Goal: Task Accomplishment & Management: Manage account settings

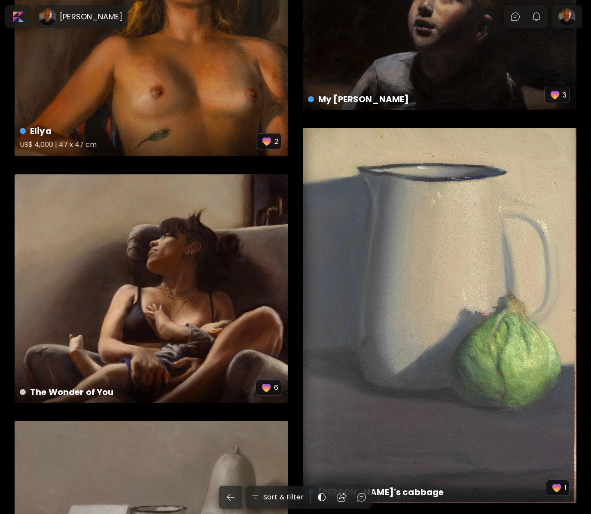
scroll to position [368, 0]
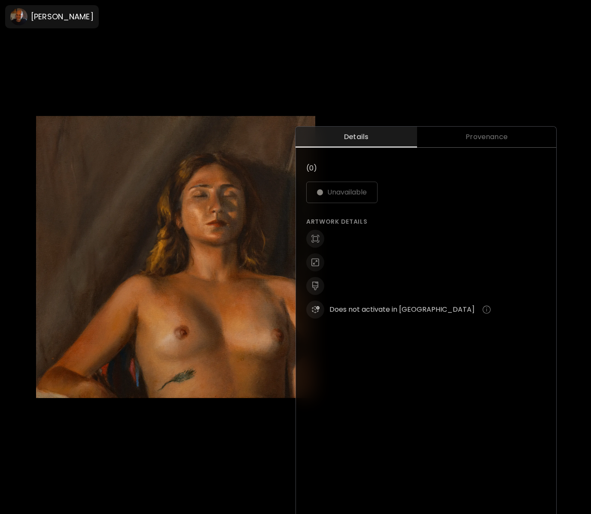
scroll to position [283, 0]
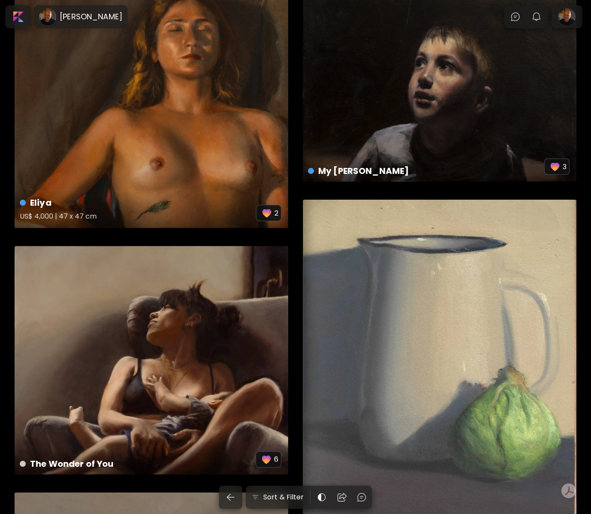
scroll to position [96, 0]
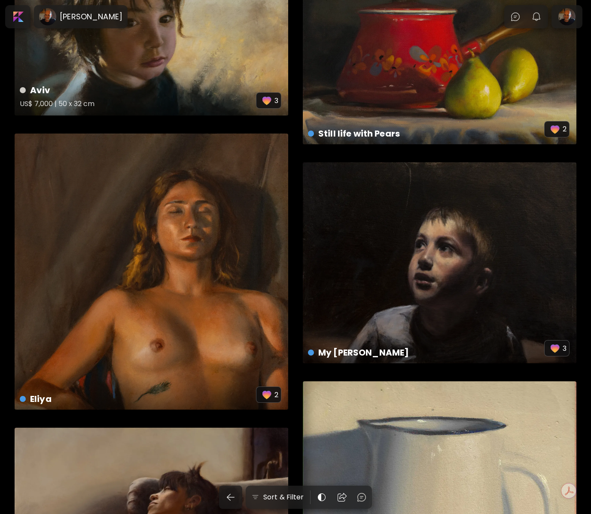
click at [126, 100] on div "Aviv US$ 7,000 | 50 x 32 cm" at bounding box center [138, 99] width 236 height 30
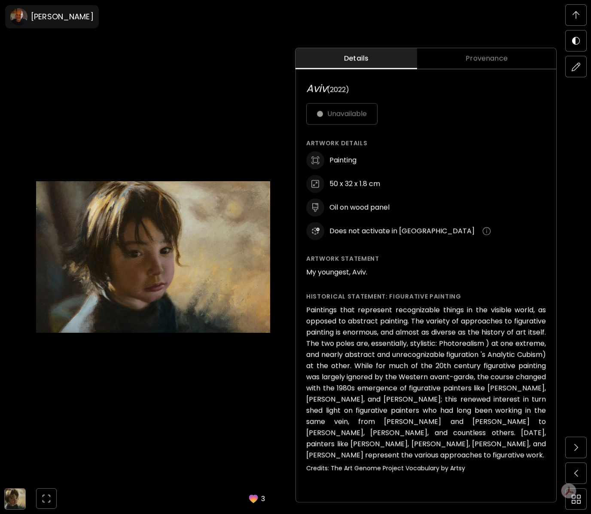
scroll to position [402, 0]
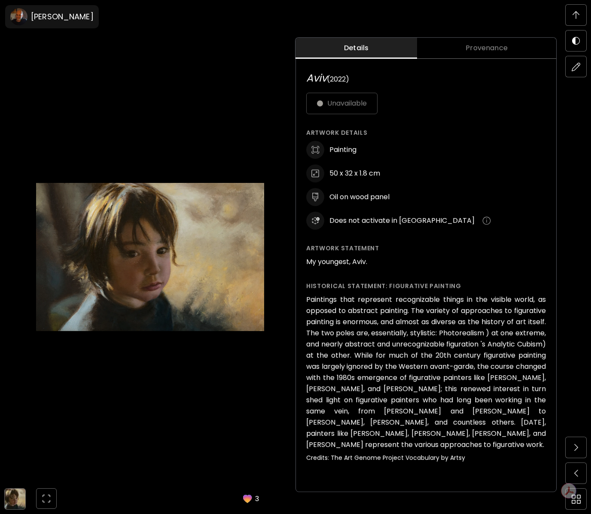
click at [350, 109] on div "Unavailable" at bounding box center [426, 103] width 240 height 21
click at [24, 17] on image at bounding box center [18, 16] width 17 height 17
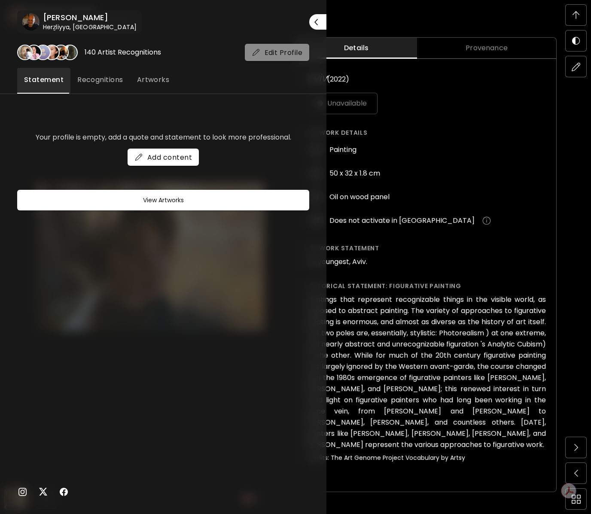
click at [258, 57] on button "Edit Profile" at bounding box center [277, 52] width 65 height 17
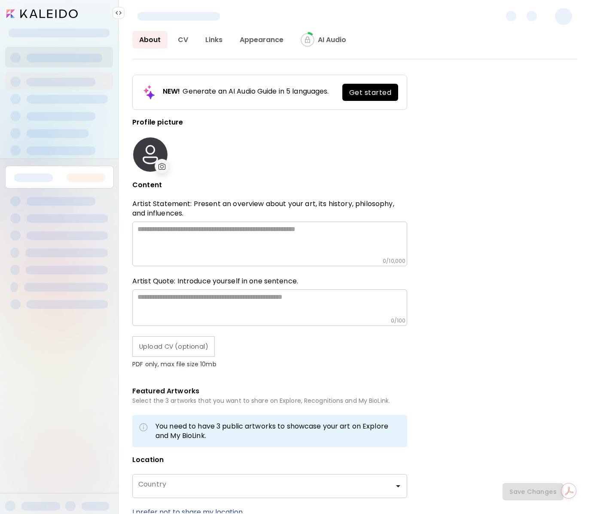
type input "******"
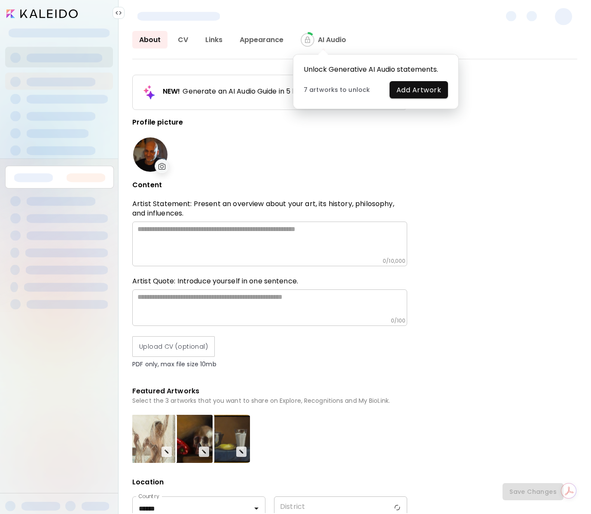
type input "********"
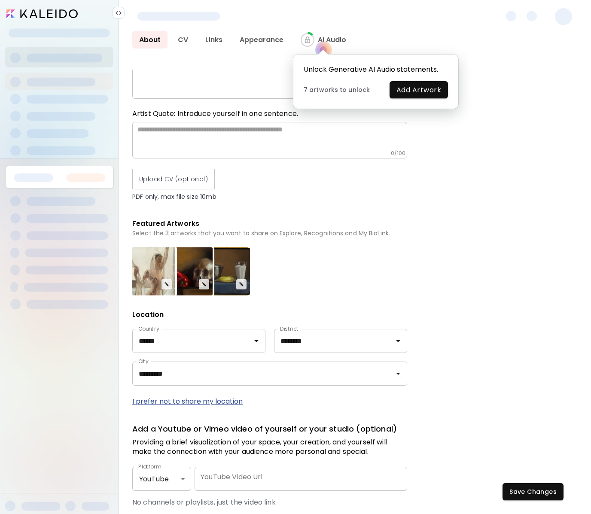
scroll to position [225, 0]
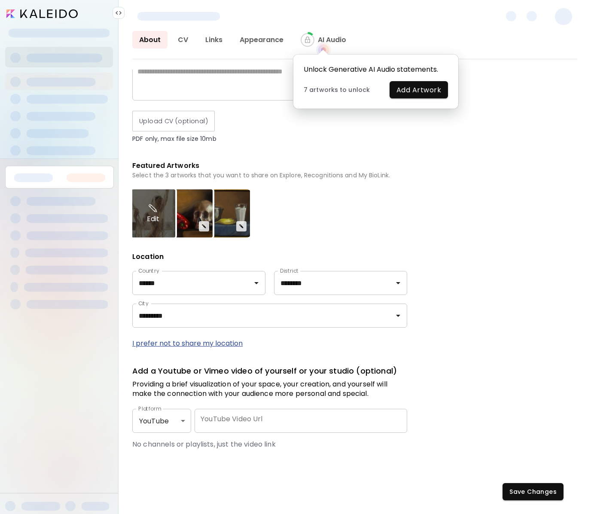
click at [152, 213] on img at bounding box center [153, 208] width 11 height 10
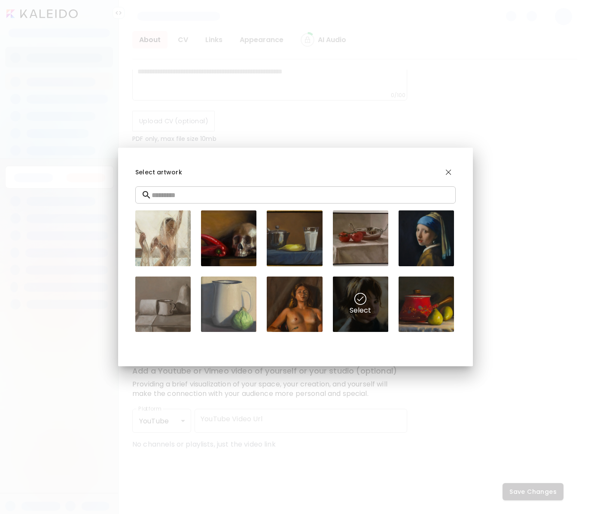
click at [351, 315] on div "Select" at bounding box center [360, 304] width 55 height 55
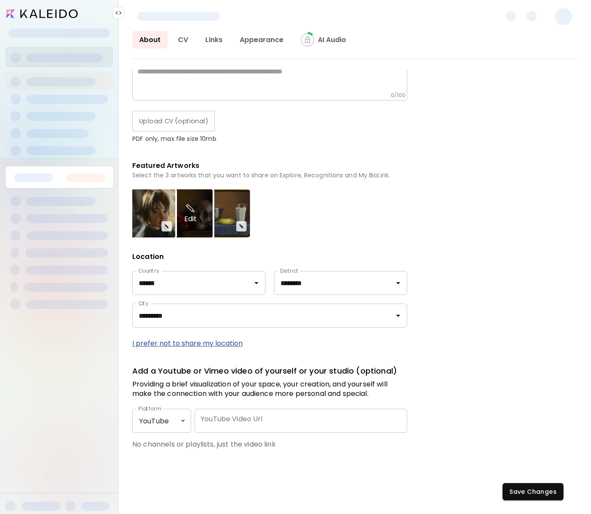
click at [198, 224] on div "Edit" at bounding box center [190, 213] width 45 height 48
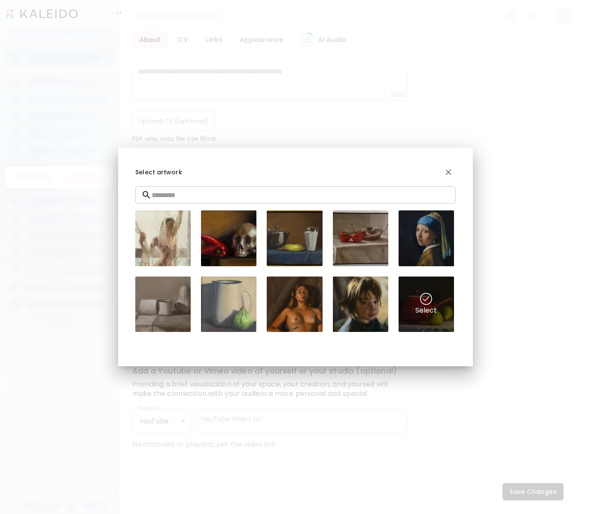
click at [421, 303] on img at bounding box center [426, 299] width 12 height 12
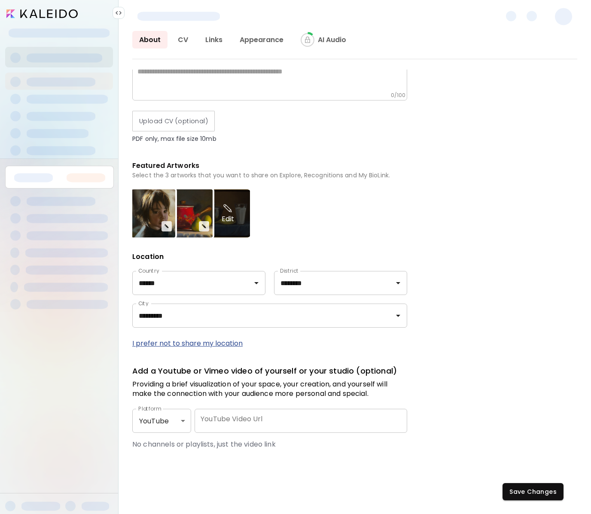
click at [244, 208] on div "Edit" at bounding box center [227, 213] width 45 height 48
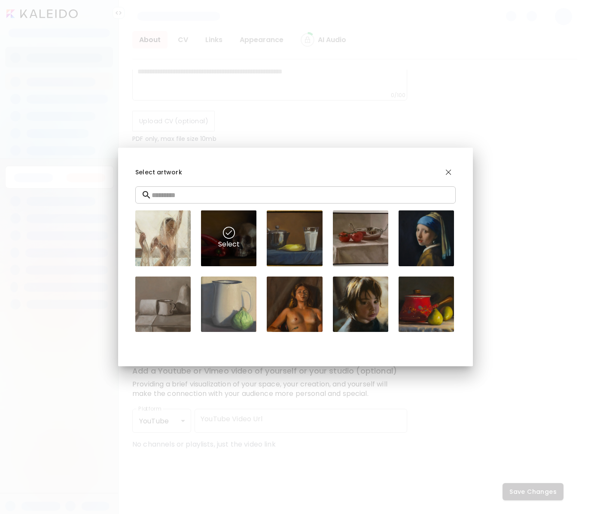
click at [240, 234] on div "Select" at bounding box center [228, 237] width 55 height 55
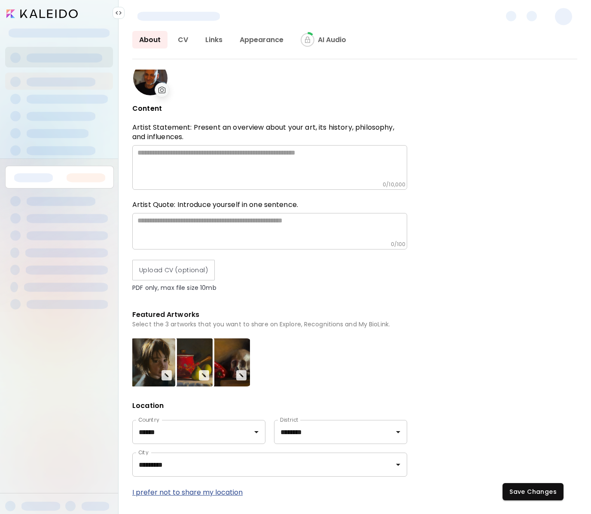
scroll to position [76, 0]
click at [188, 46] on link "CV" at bounding box center [183, 40] width 24 height 18
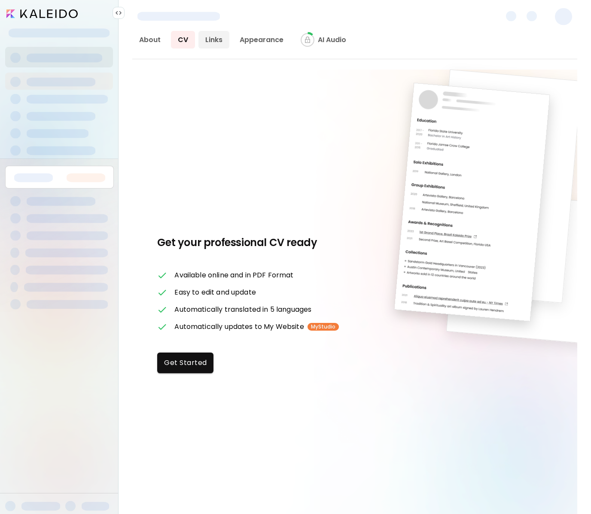
click at [222, 43] on link "Links" at bounding box center [213, 40] width 31 height 18
